Goal: Check status: Check status

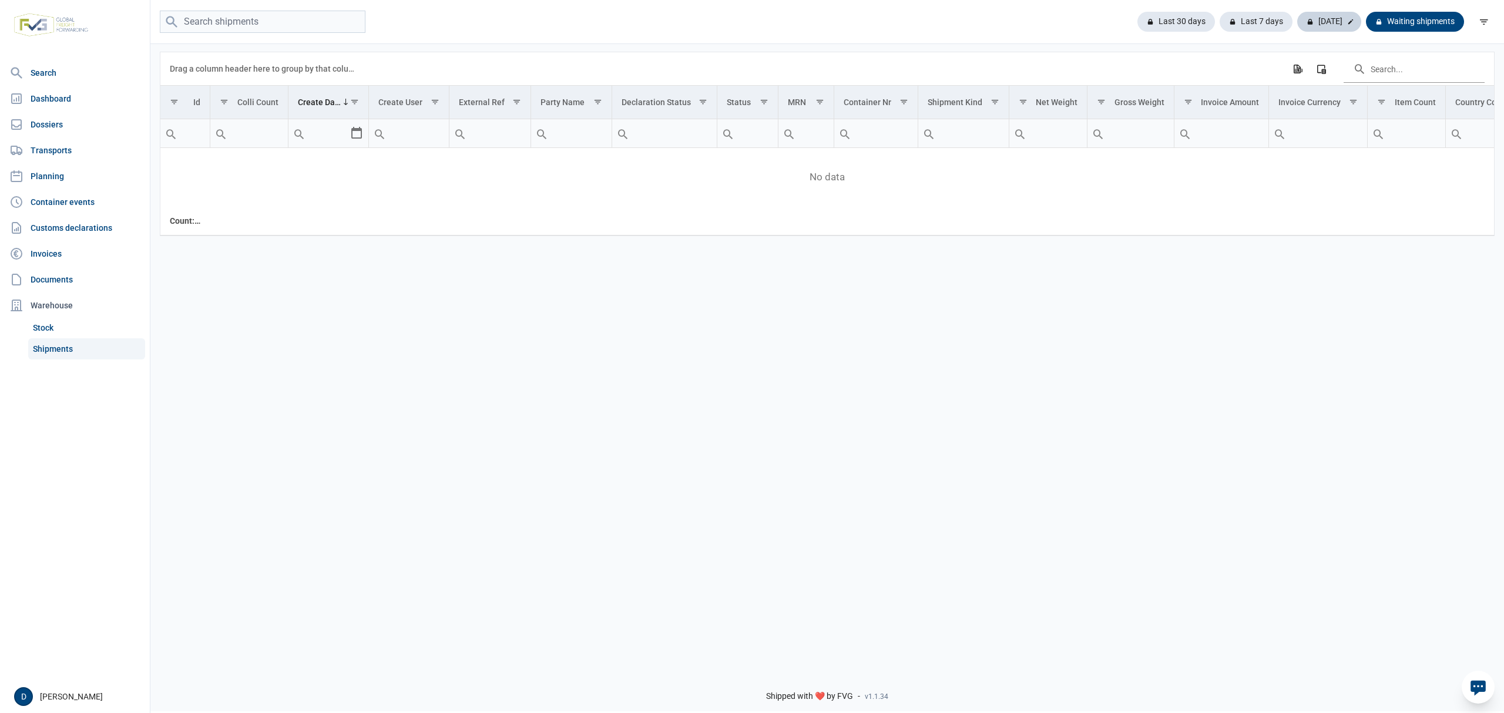
click at [1326, 18] on div "[DATE]" at bounding box center [1329, 22] width 64 height 20
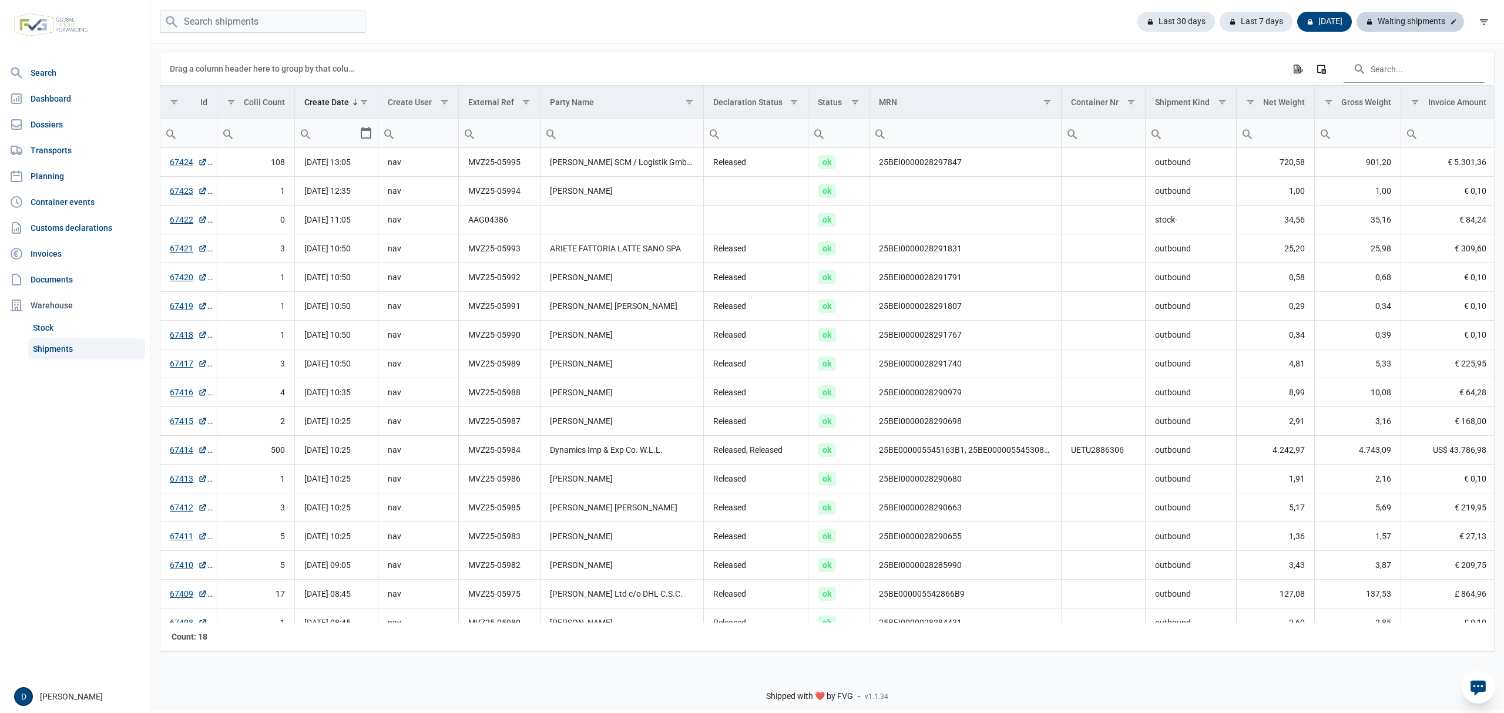
click at [1410, 23] on div "Waiting shipments" at bounding box center [1409, 22] width 107 height 20
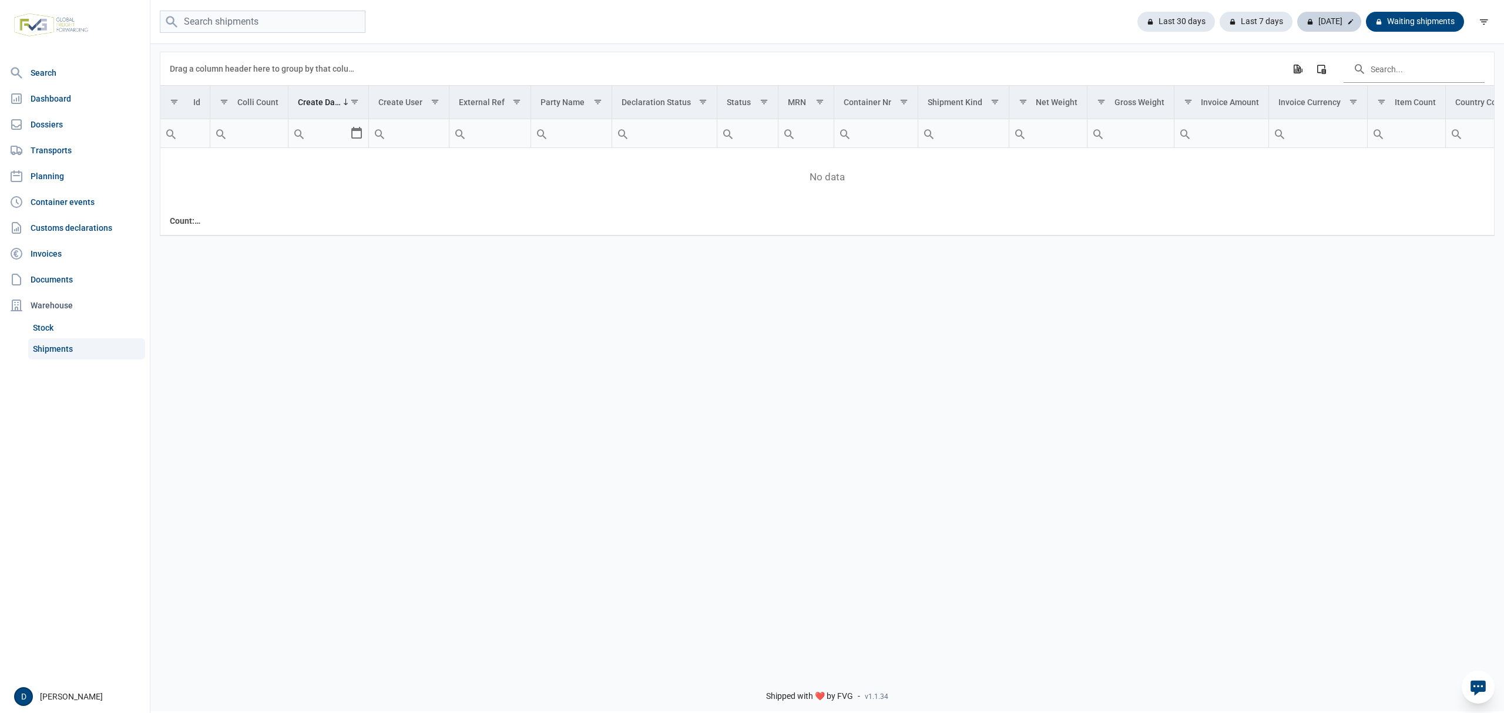
click at [1342, 25] on div "Today" at bounding box center [1329, 22] width 64 height 20
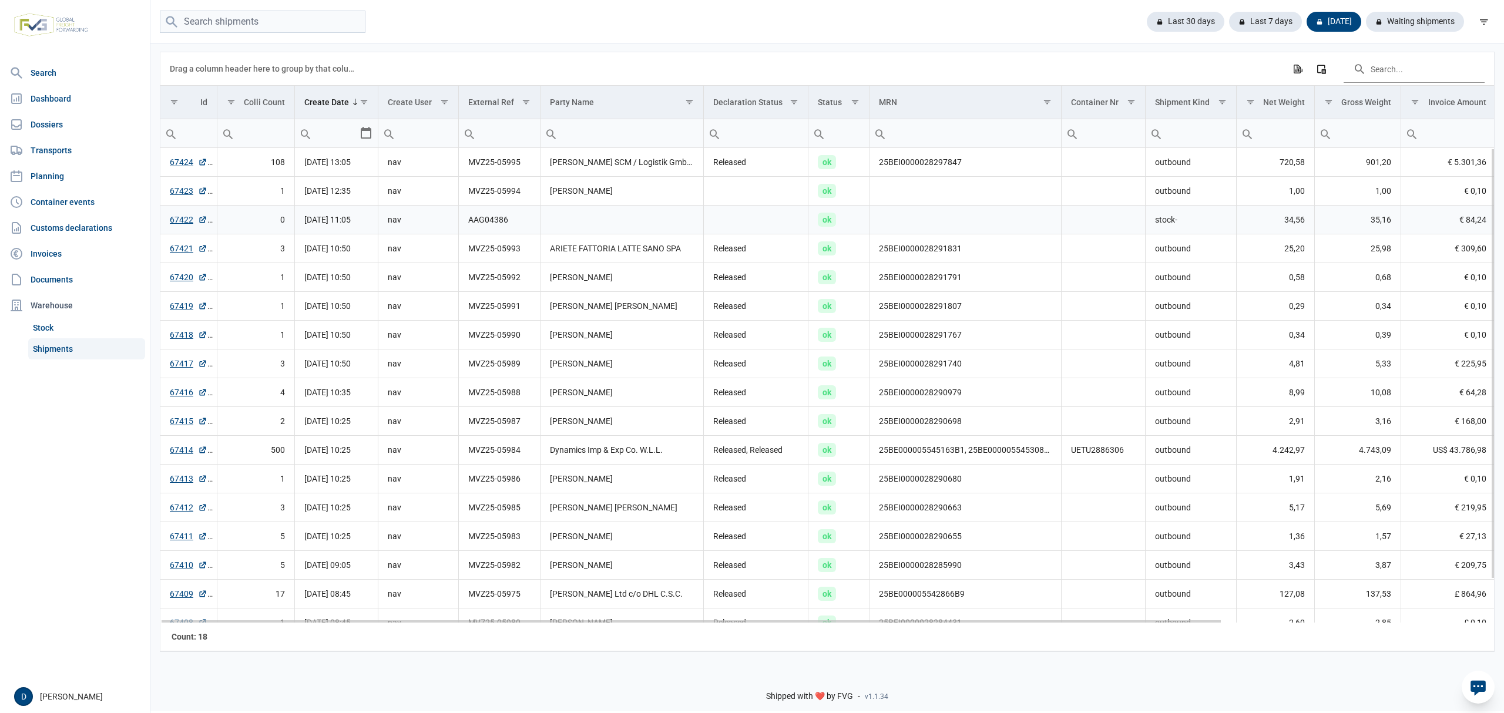
click at [579, 230] on td "Data grid with 18 rows and 18 columns" at bounding box center [621, 220] width 163 height 29
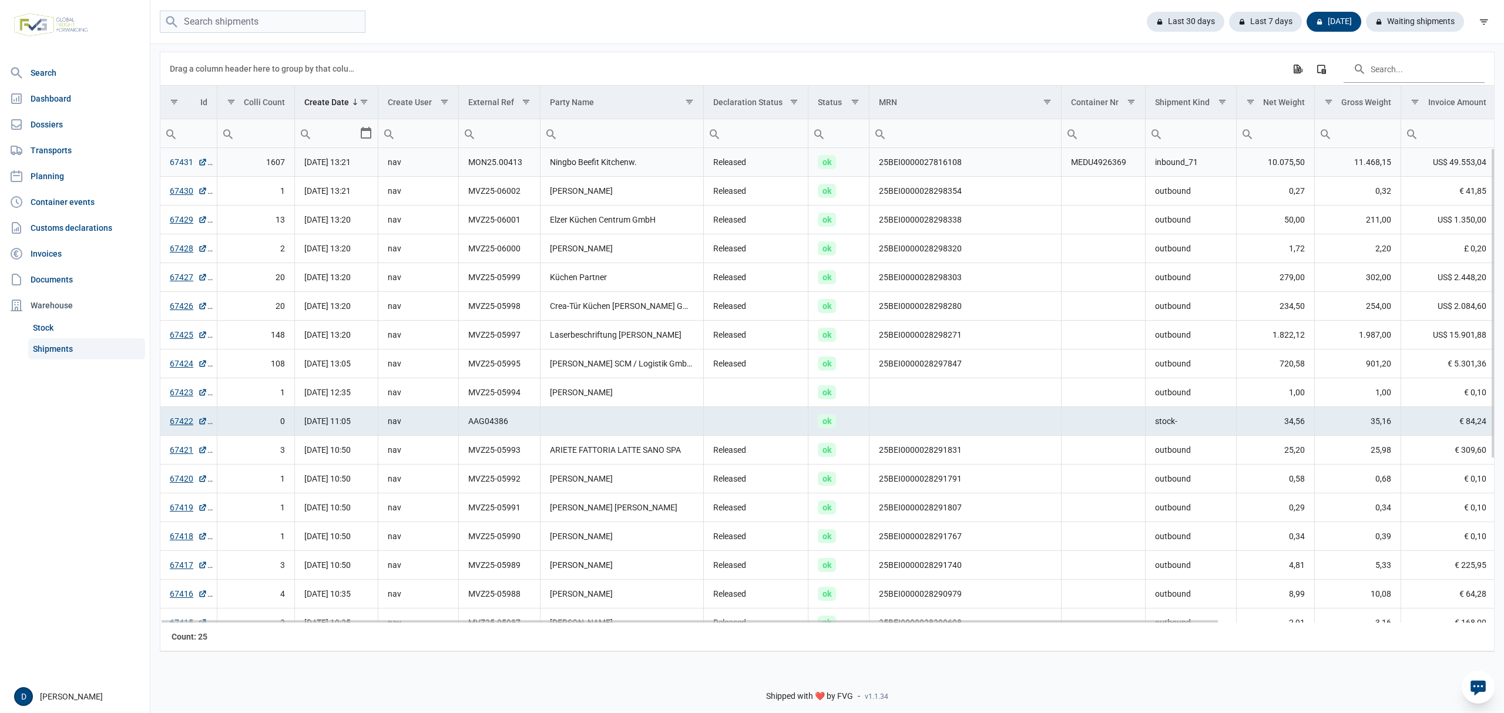
click at [181, 160] on link "67431" at bounding box center [189, 162] width 38 height 12
click at [177, 164] on link "67431" at bounding box center [189, 162] width 38 height 12
click at [1407, 18] on div "Waiting shipments" at bounding box center [1409, 22] width 107 height 20
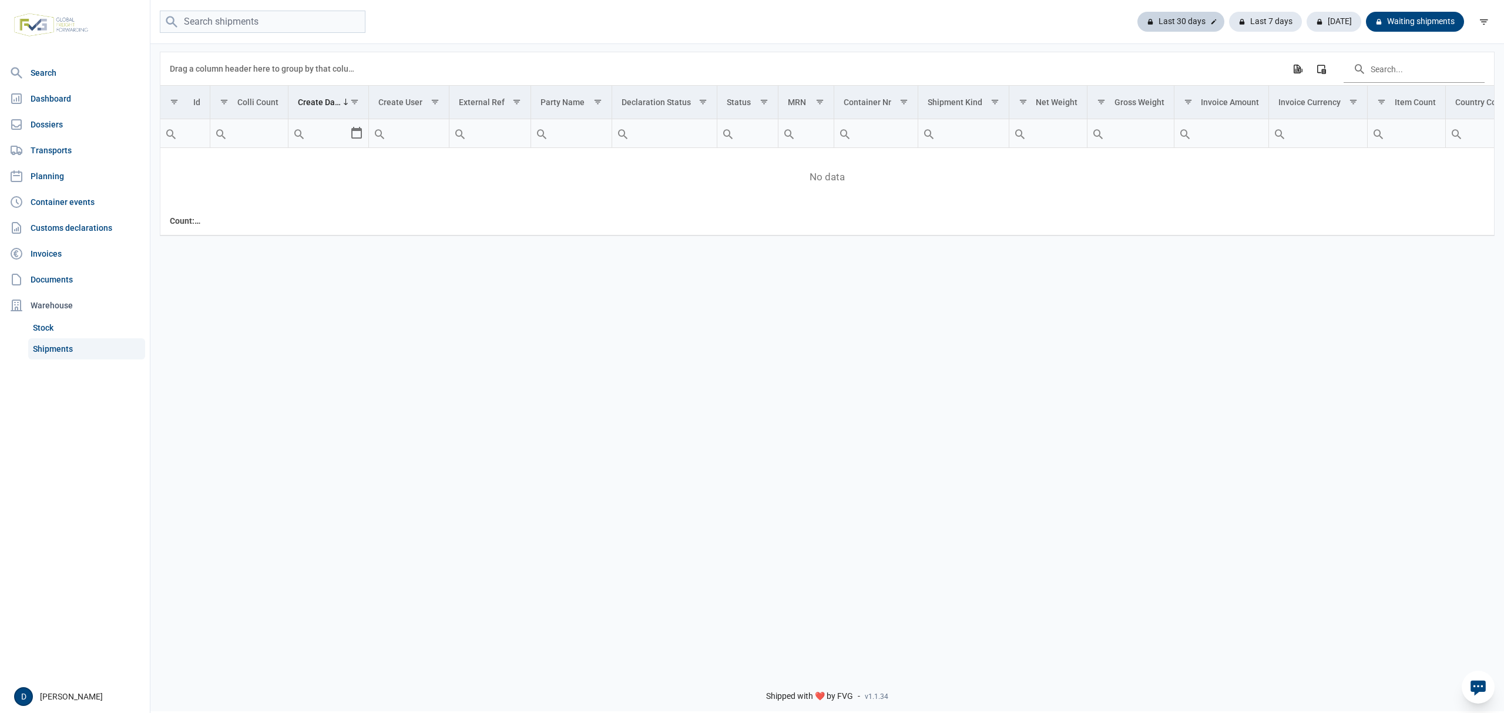
click at [1202, 19] on div "Last 30 days" at bounding box center [1180, 22] width 87 height 20
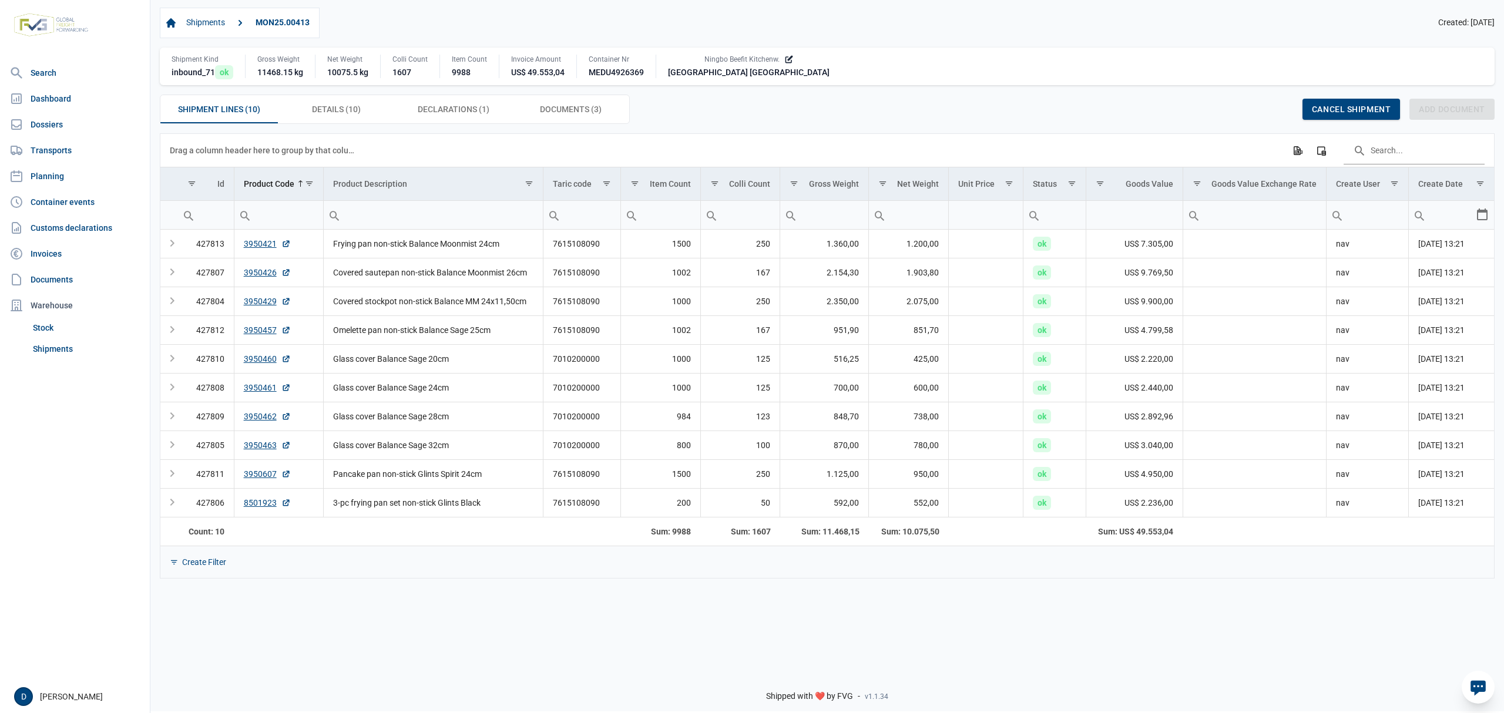
click at [628, 71] on div "MEDU4926369" at bounding box center [616, 72] width 55 height 12
click at [338, 101] on div "Details (10) Details (10)" at bounding box center [336, 109] width 117 height 28
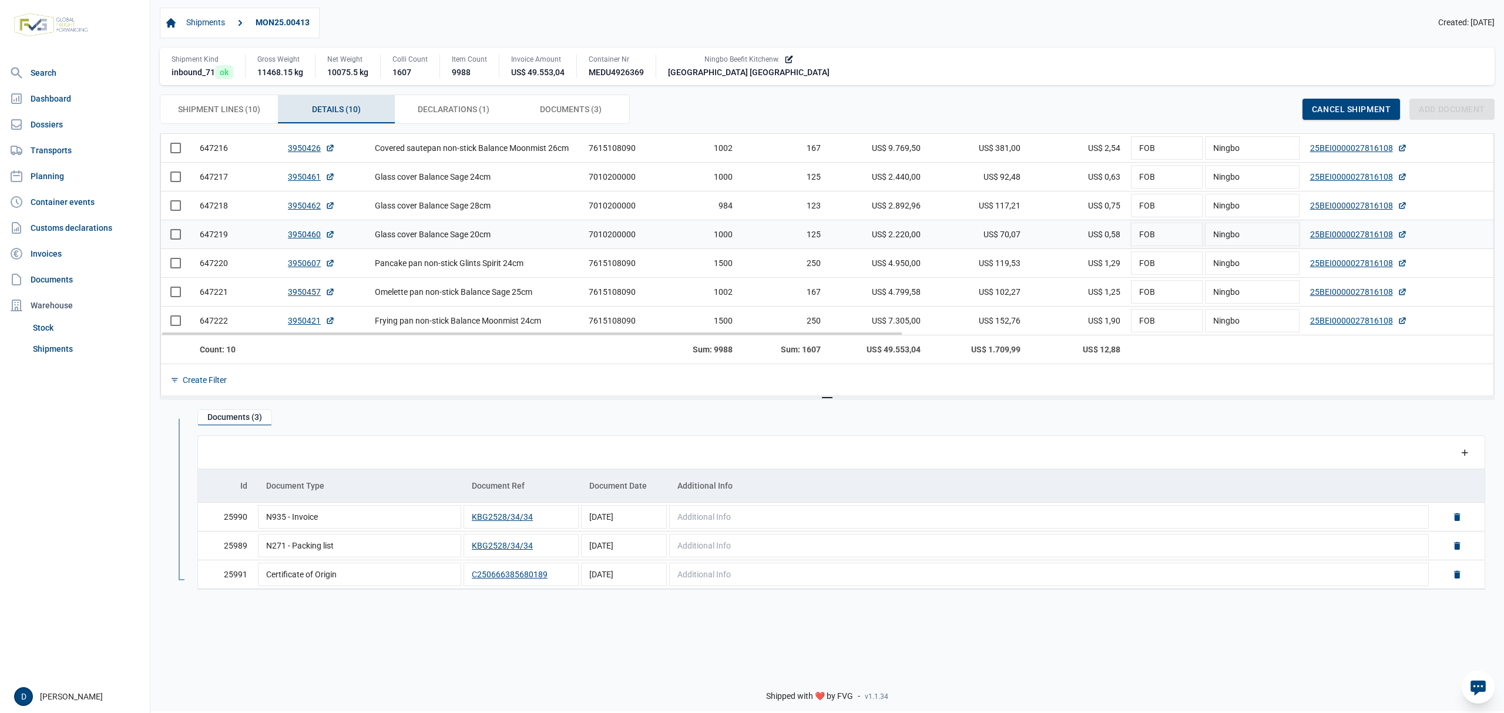
scroll to position [196, 0]
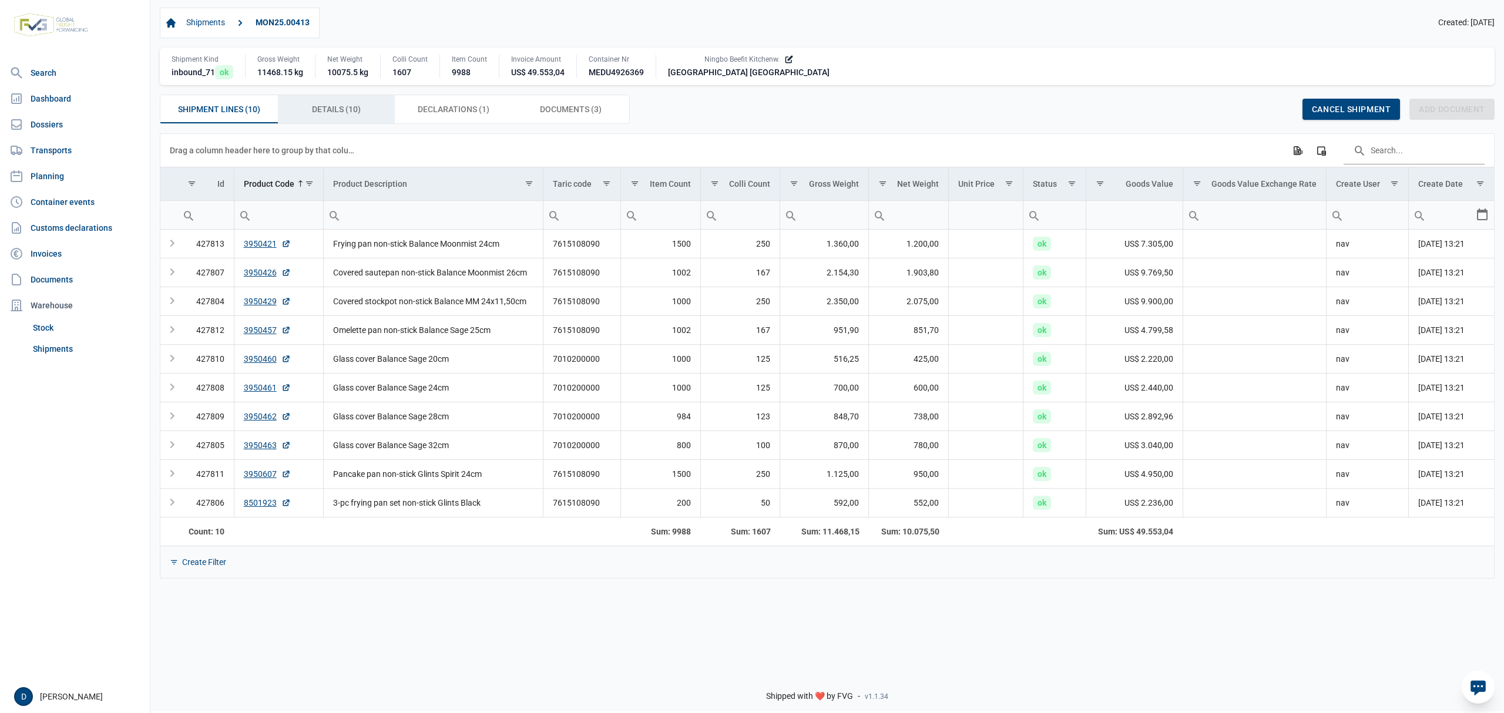
click at [339, 110] on span "Details (10) Details (10)" at bounding box center [336, 109] width 49 height 14
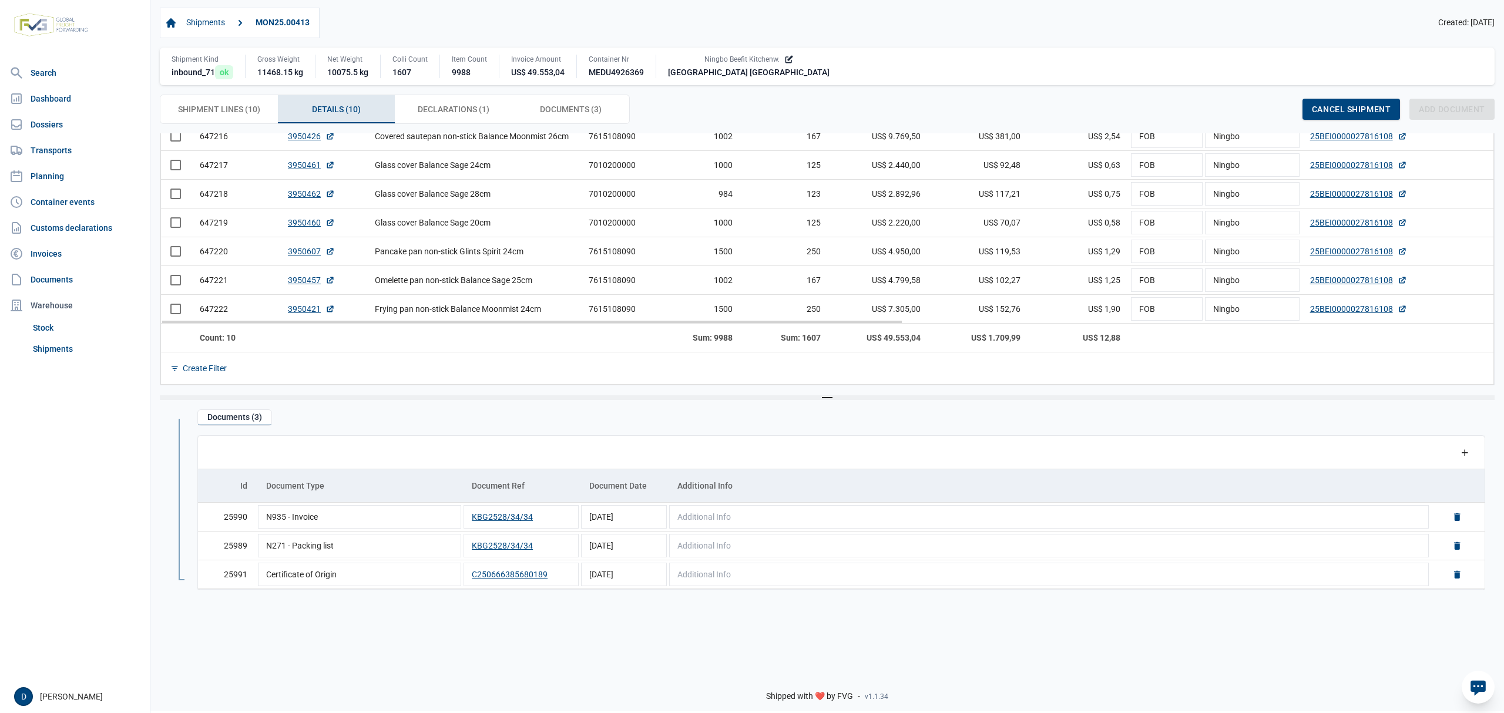
scroll to position [196, 0]
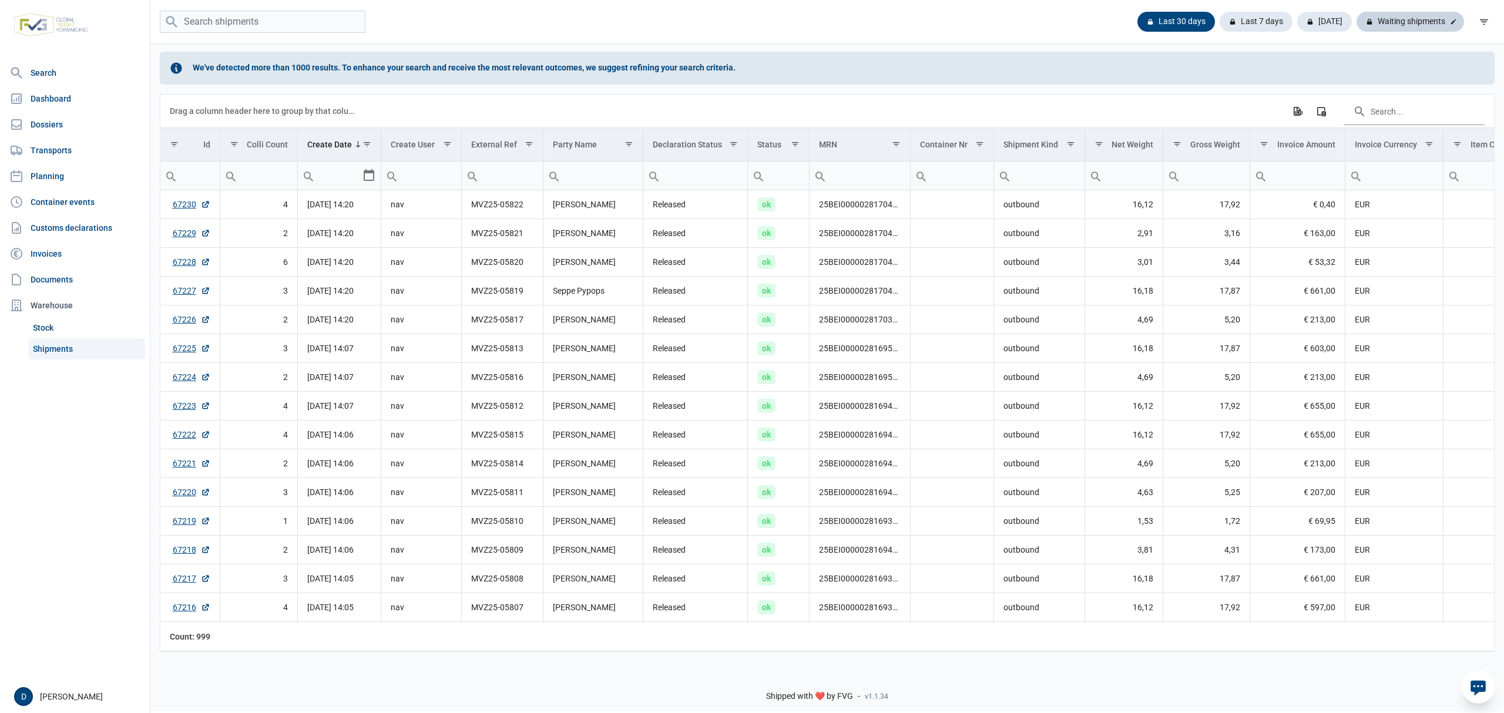
click at [1417, 22] on div "Waiting shipments" at bounding box center [1409, 22] width 107 height 20
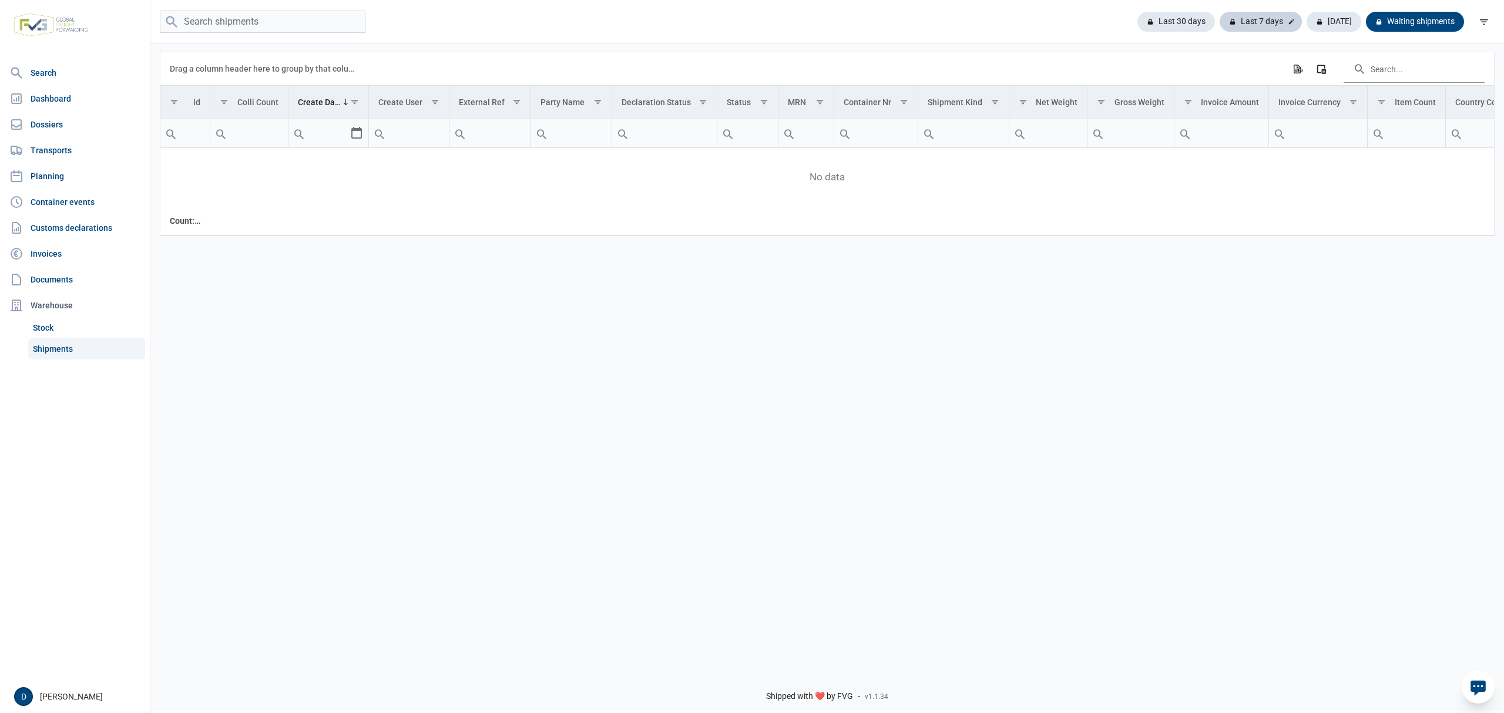
click at [1272, 26] on div "Last 7 days" at bounding box center [1260, 22] width 82 height 20
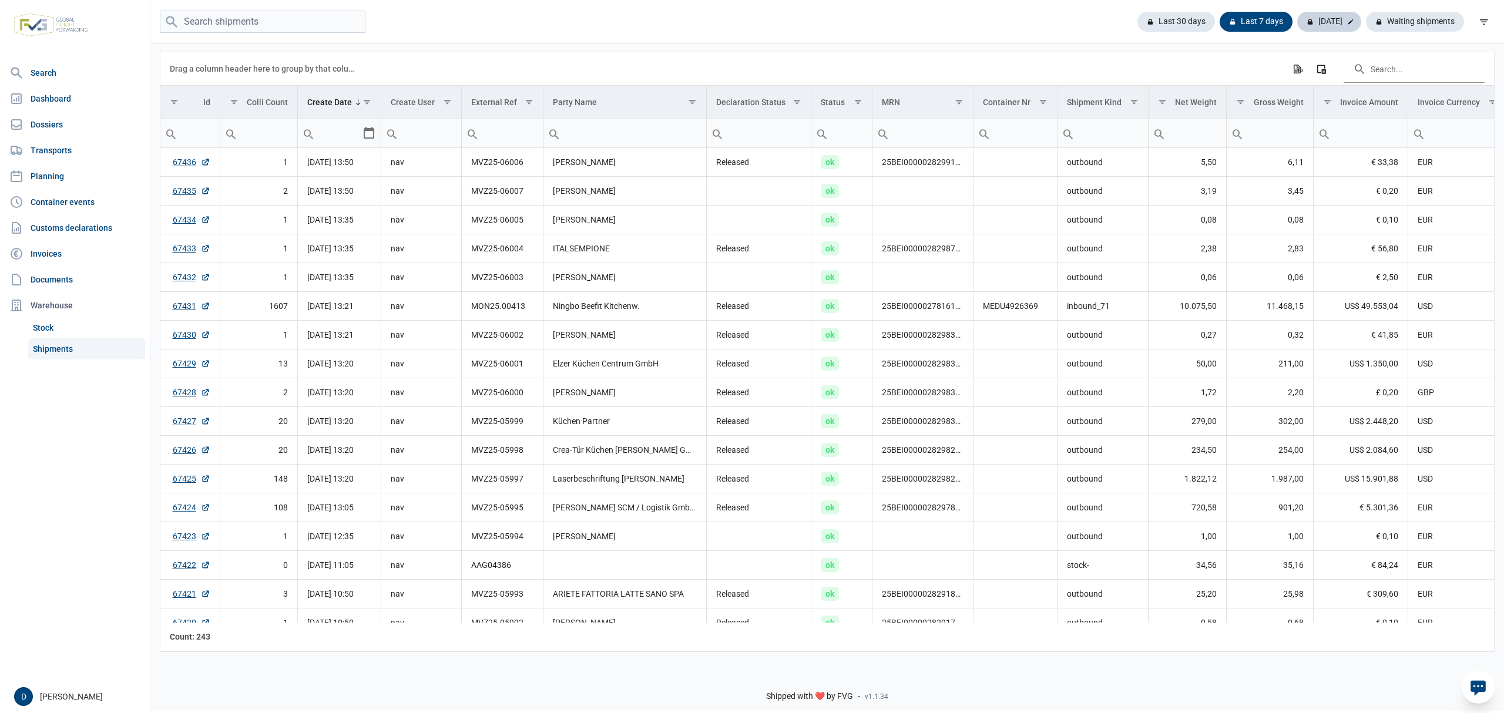
click at [1333, 25] on div "[DATE]" at bounding box center [1329, 22] width 64 height 20
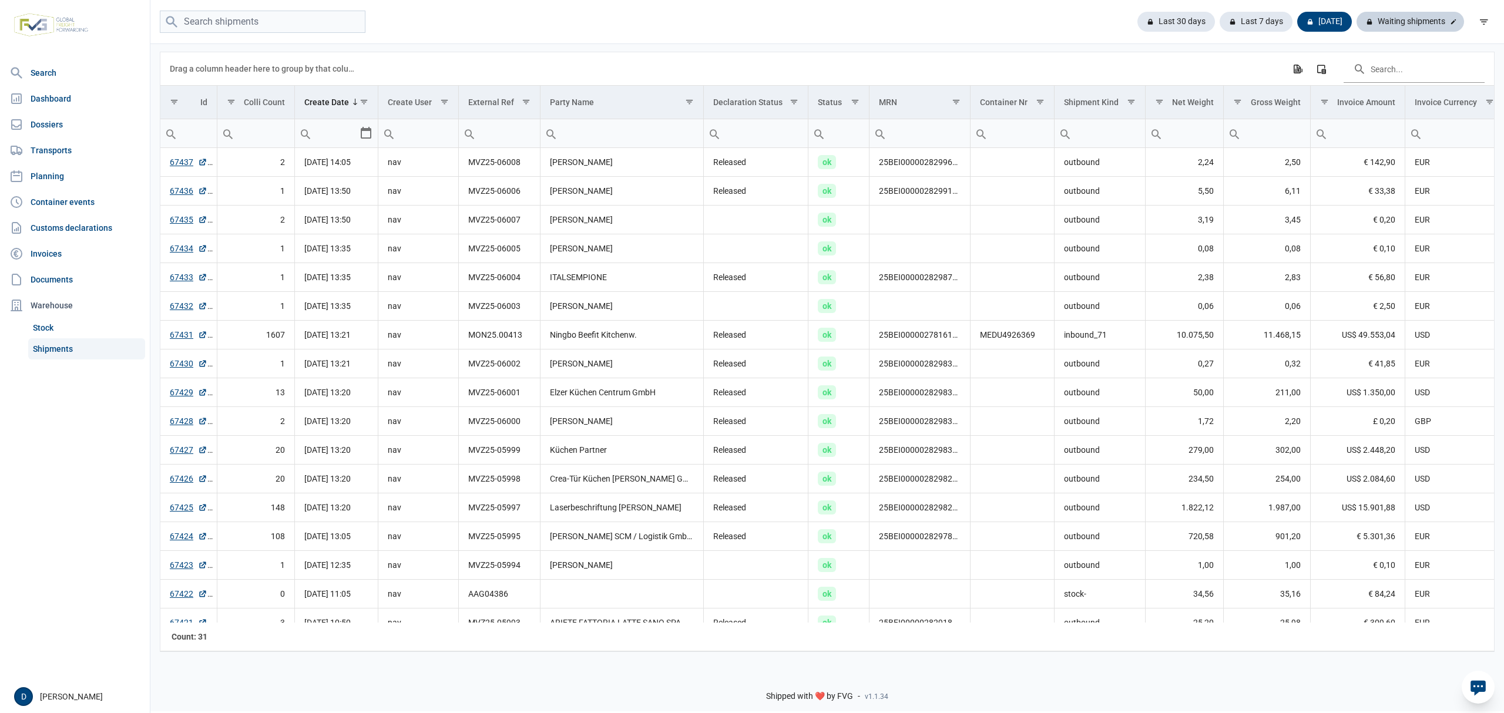
click at [1406, 23] on div "Waiting shipments" at bounding box center [1409, 22] width 107 height 20
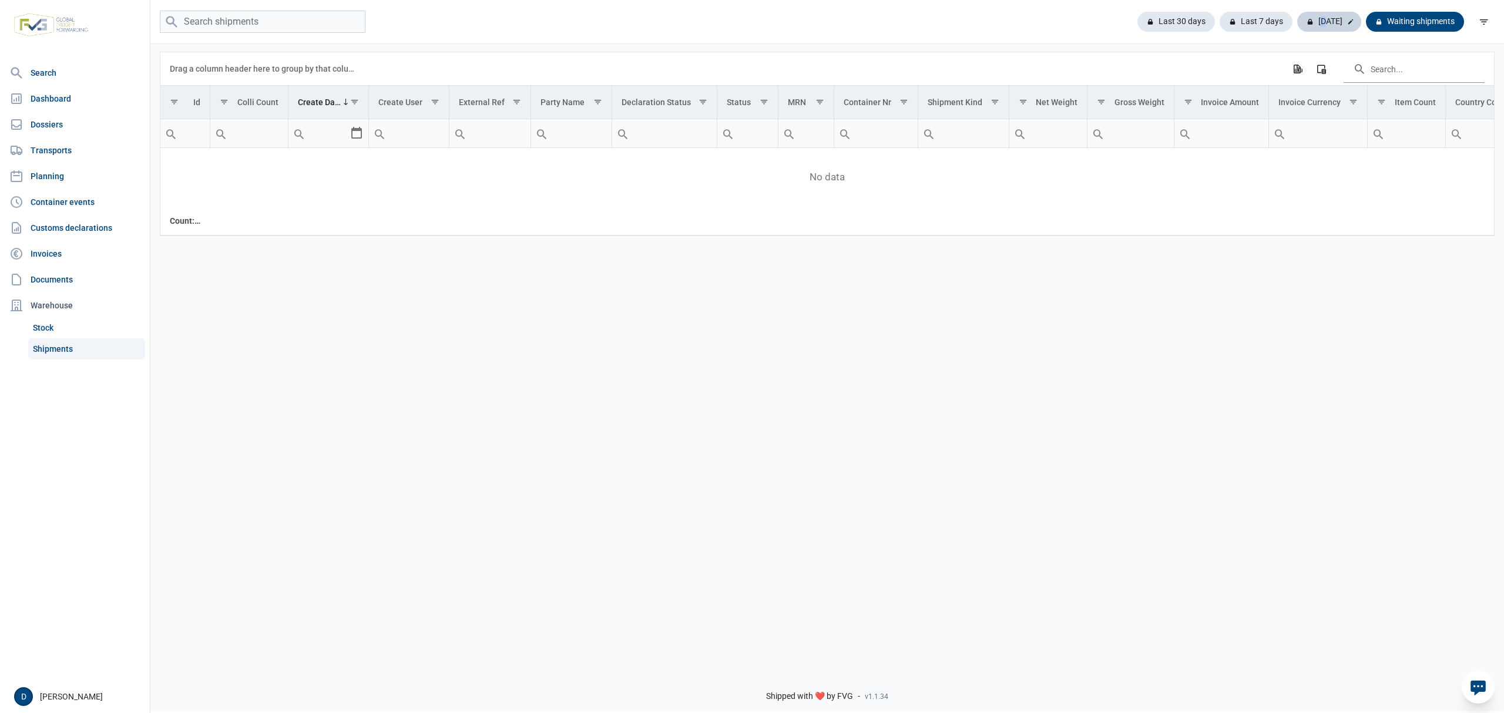
click at [1322, 17] on div "[DATE]" at bounding box center [1329, 22] width 64 height 20
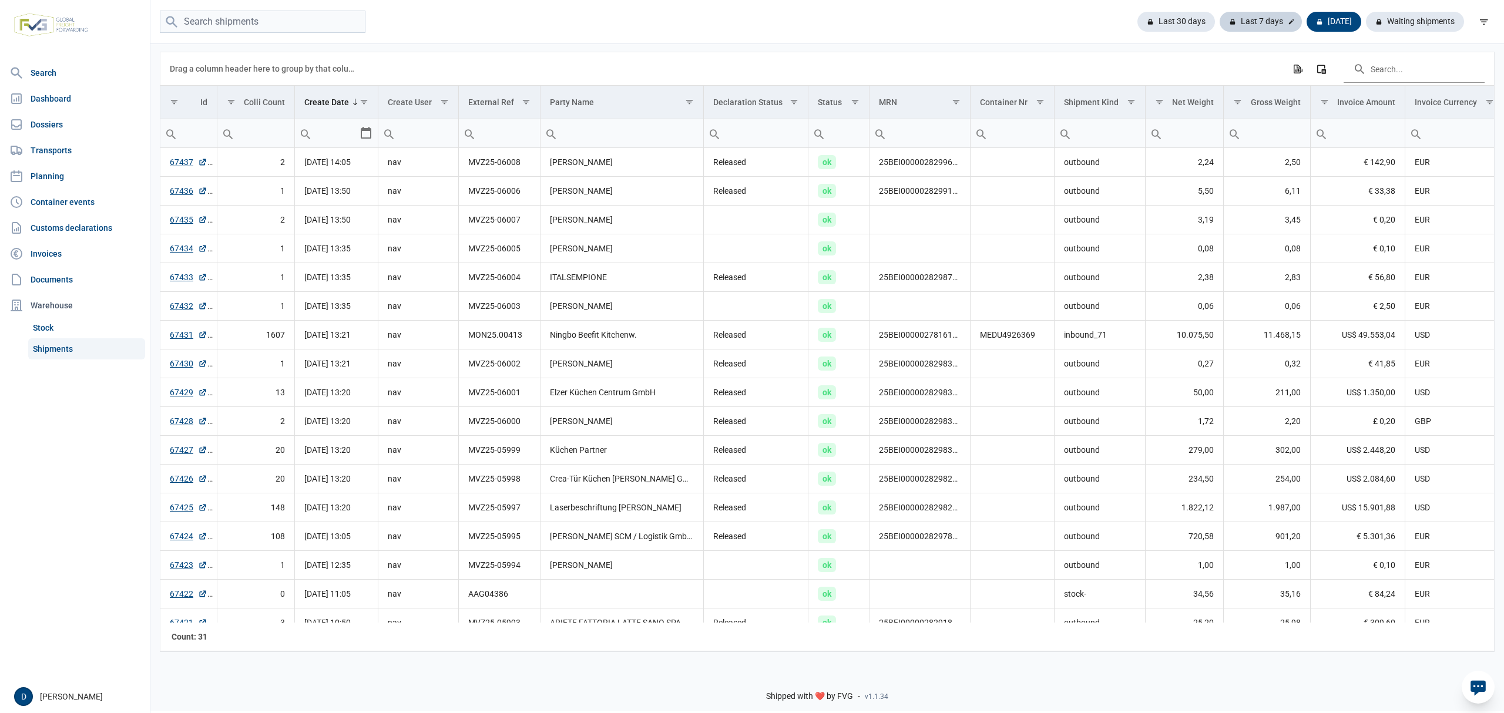
click at [1268, 16] on div "Last 7 days" at bounding box center [1260, 22] width 82 height 20
